Goal: Find specific page/section: Find specific page/section

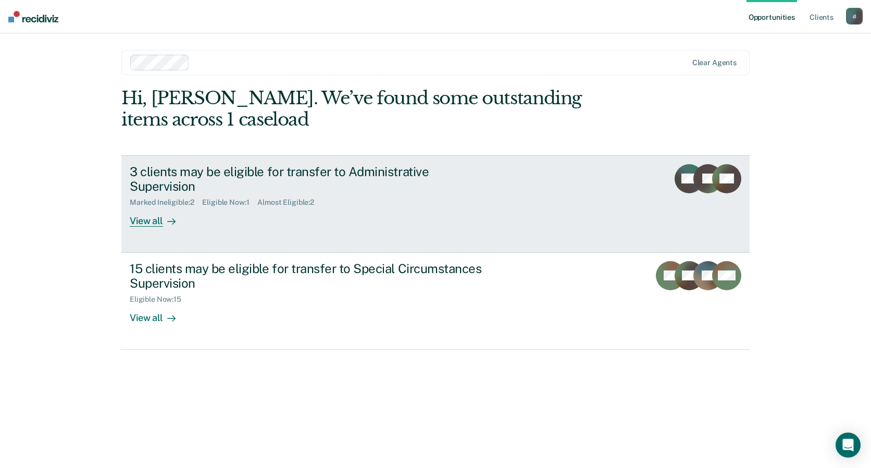
click at [470, 194] on div "Marked Ineligible : 2 Eligible Now : 1 Almost Eligible : 2" at bounding box center [313, 200] width 366 height 13
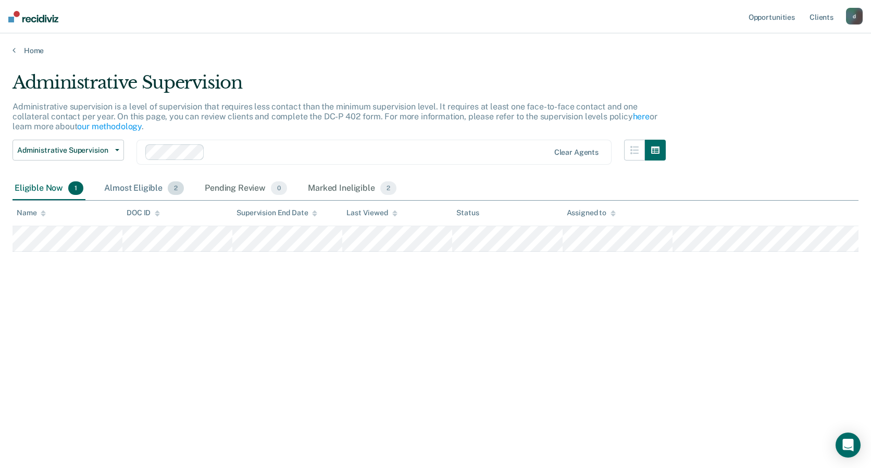
click at [136, 184] on div "Almost Eligible 2" at bounding box center [144, 188] width 84 height 23
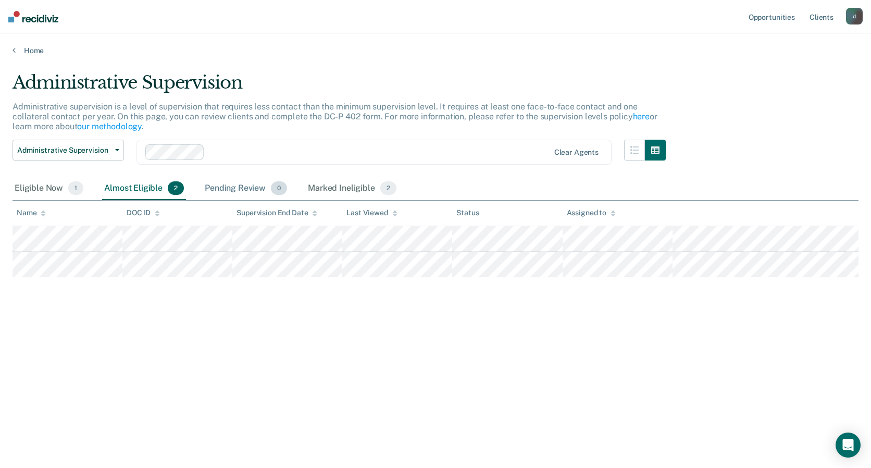
click at [240, 190] on div "Pending Review 0" at bounding box center [246, 188] width 86 height 23
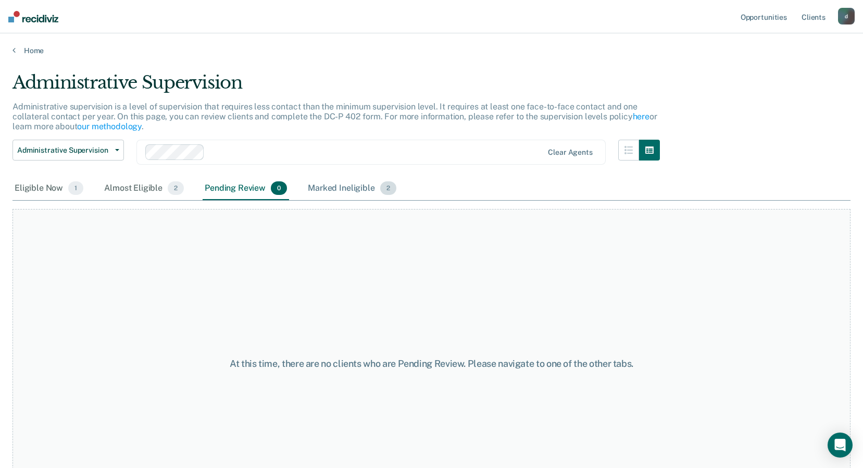
click at [338, 189] on div "Marked Ineligible 2" at bounding box center [352, 188] width 93 height 23
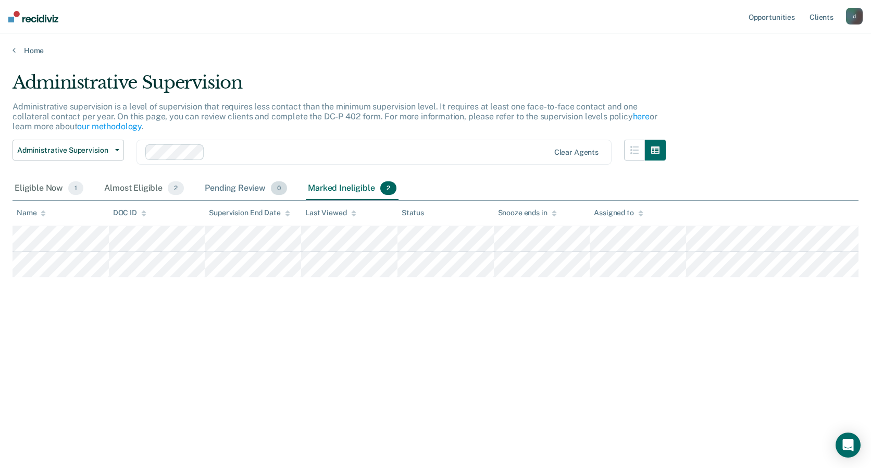
click at [229, 184] on div "Pending Review 0" at bounding box center [246, 188] width 86 height 23
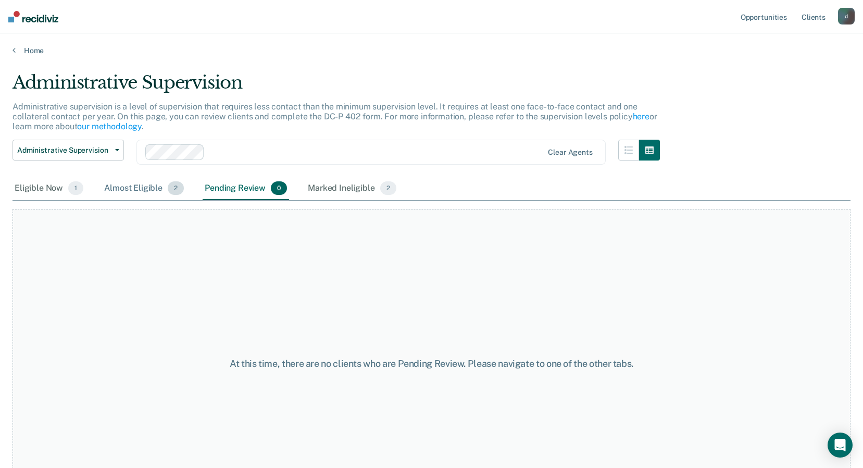
click at [144, 189] on div "Almost Eligible 2" at bounding box center [144, 188] width 84 height 23
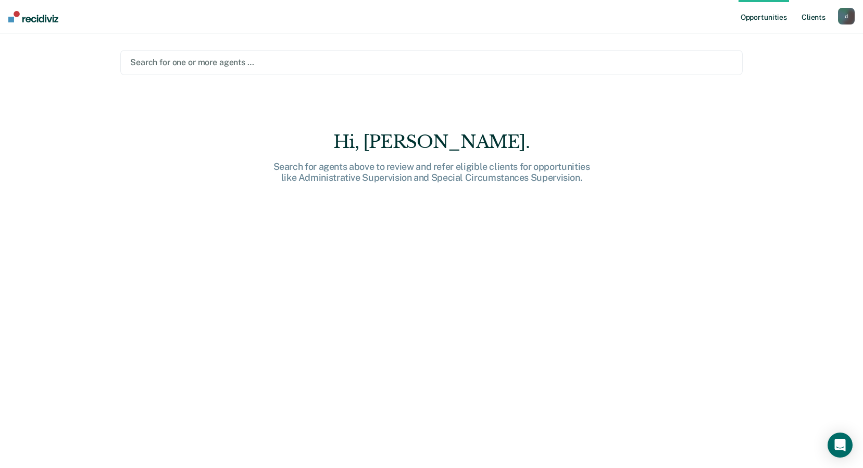
click at [812, 11] on link "Client s" at bounding box center [814, 16] width 28 height 33
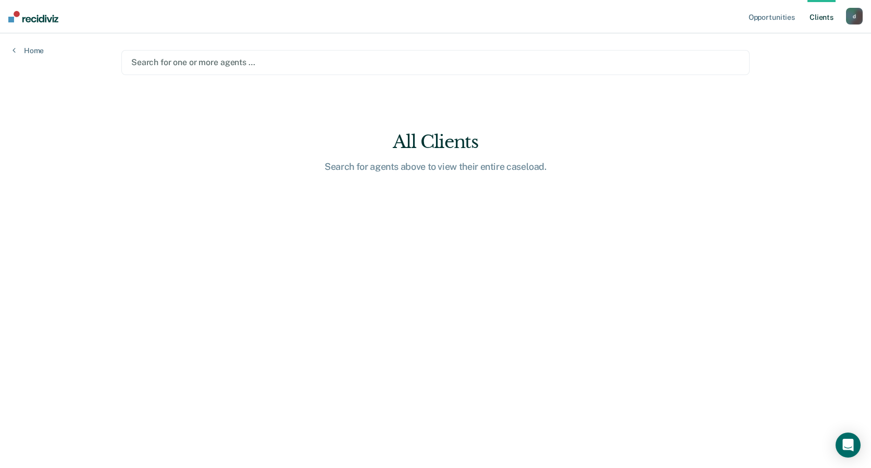
click at [826, 17] on link "Client s" at bounding box center [821, 16] width 28 height 33
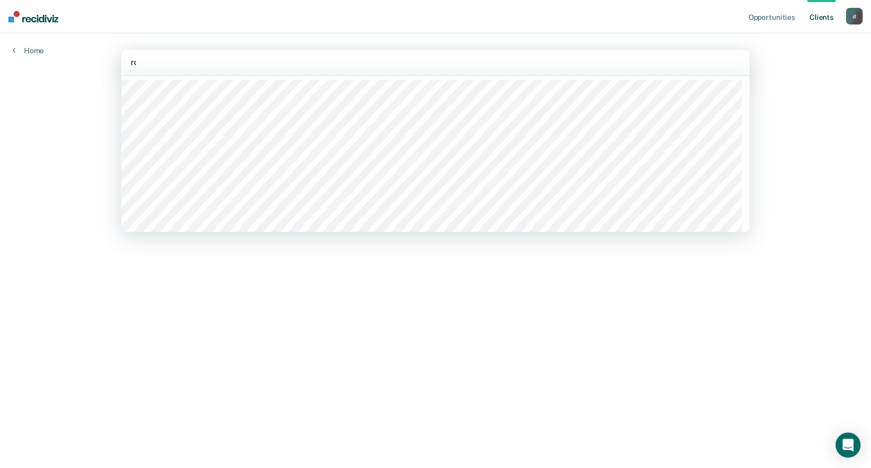
type input "roth"
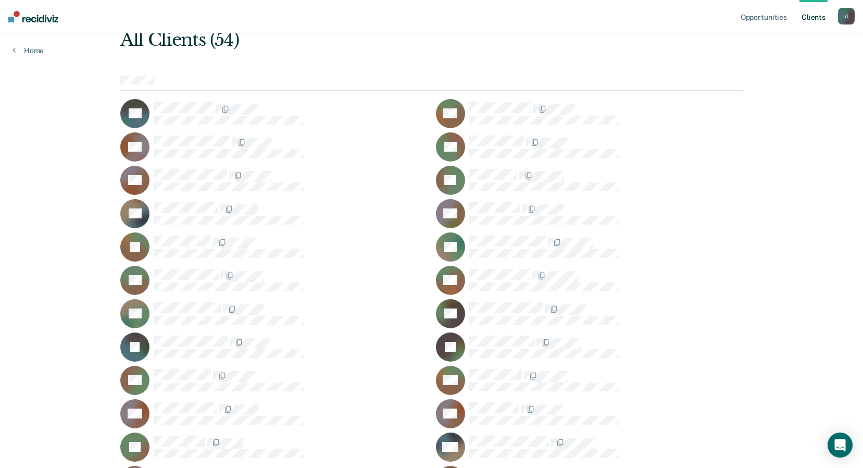
scroll to position [54, 0]
